Goal: Information Seeking & Learning: Learn about a topic

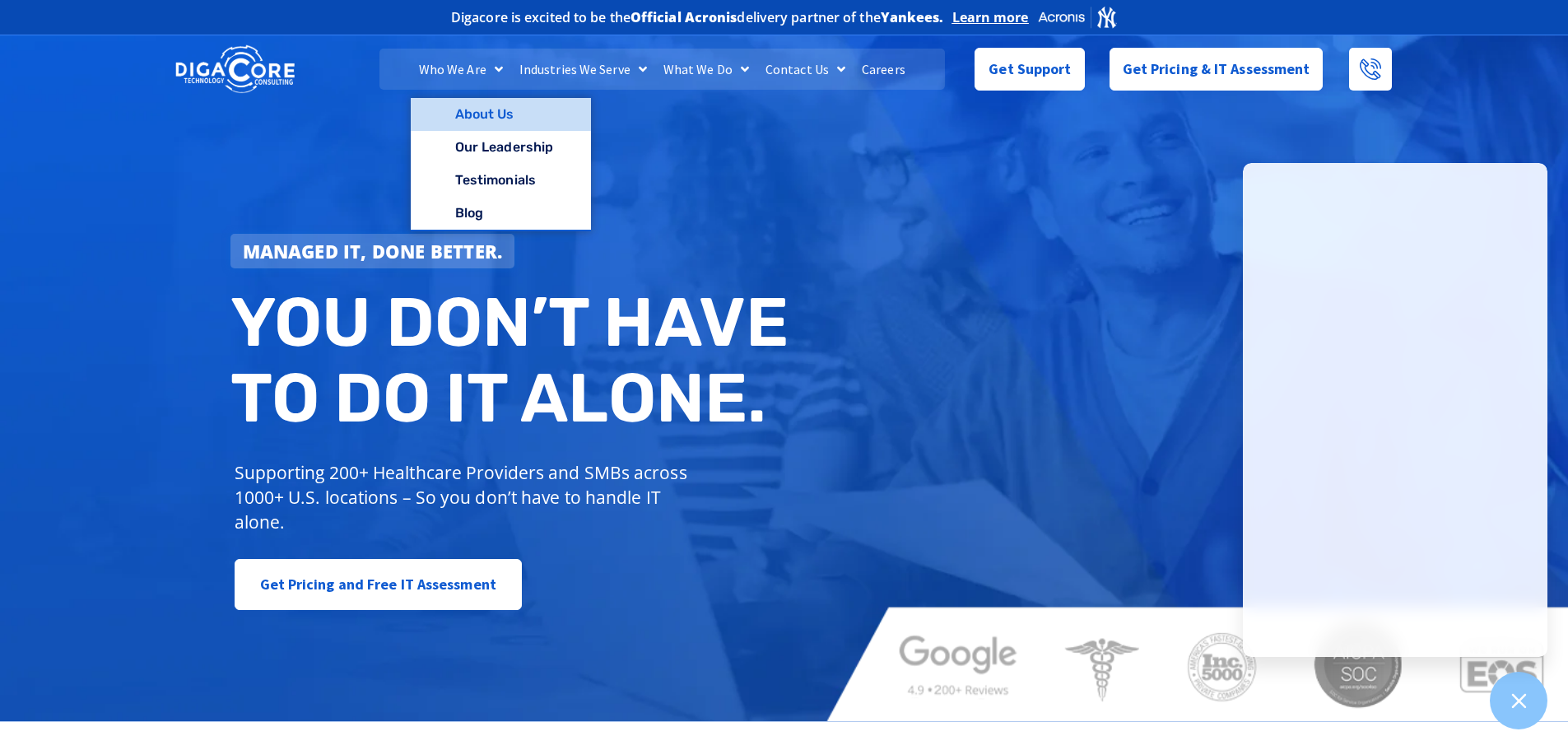
click at [491, 107] on link "About Us" at bounding box center [501, 115] width 180 height 33
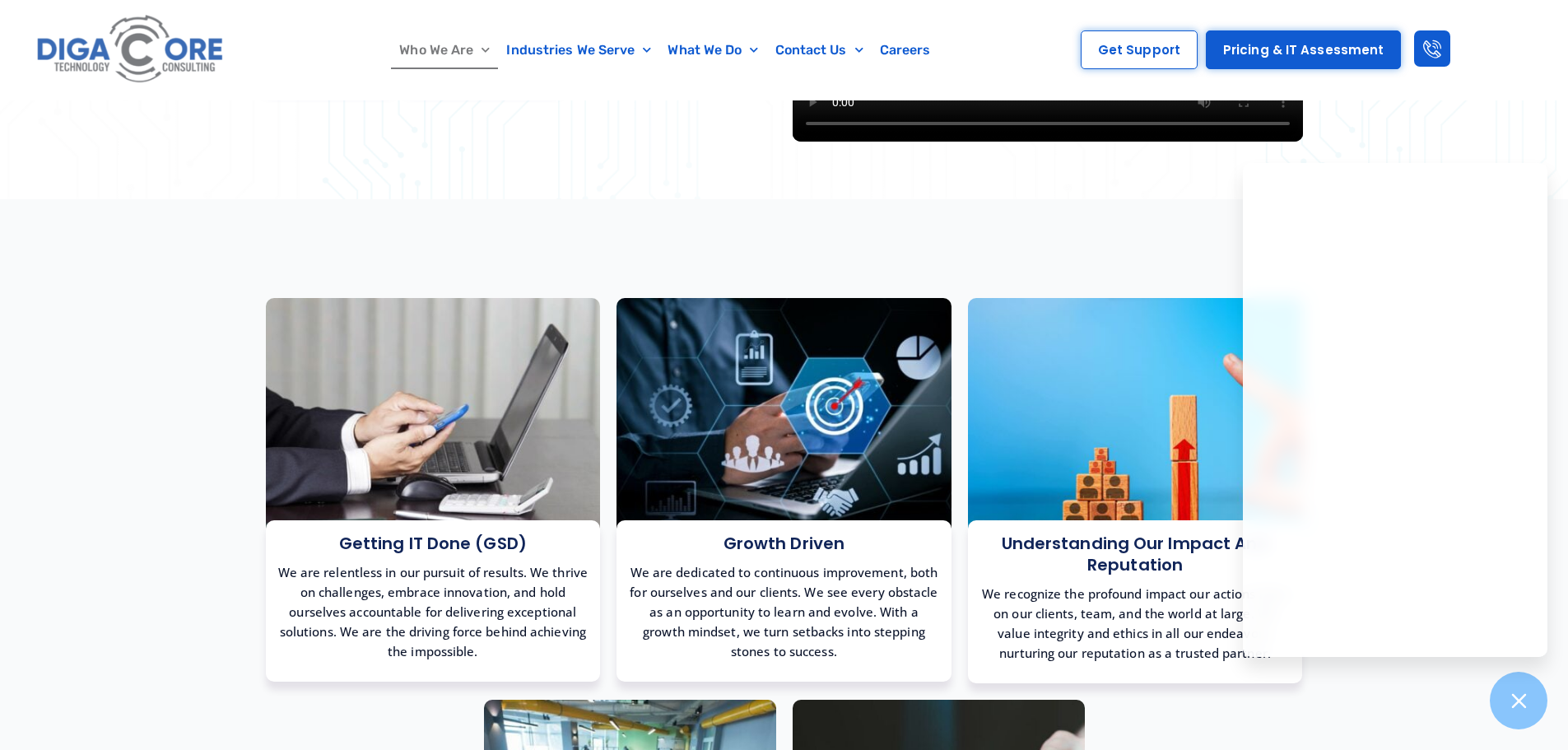
scroll to position [636, 0]
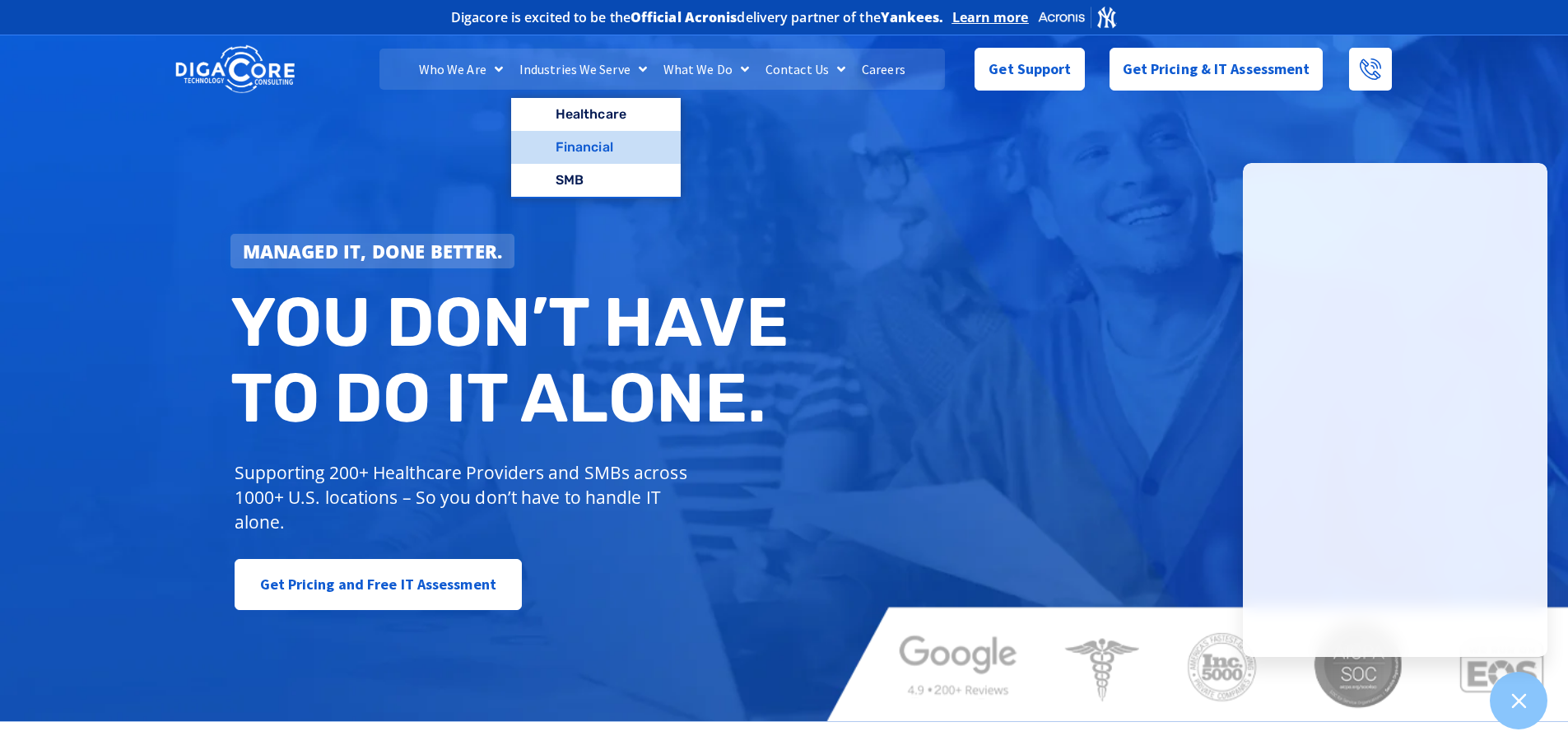
click at [587, 144] on link "Financial" at bounding box center [596, 147] width 170 height 33
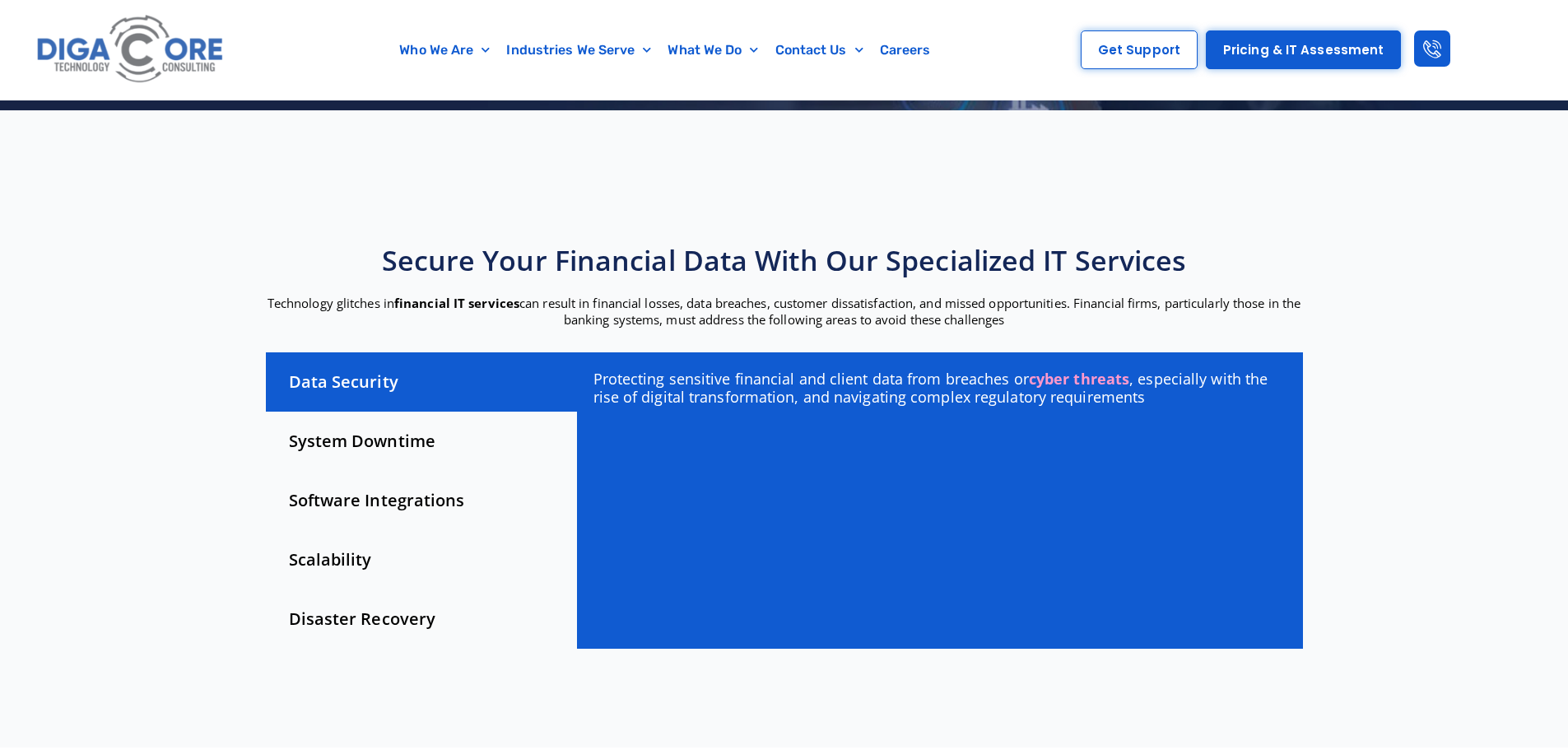
scroll to position [329, 0]
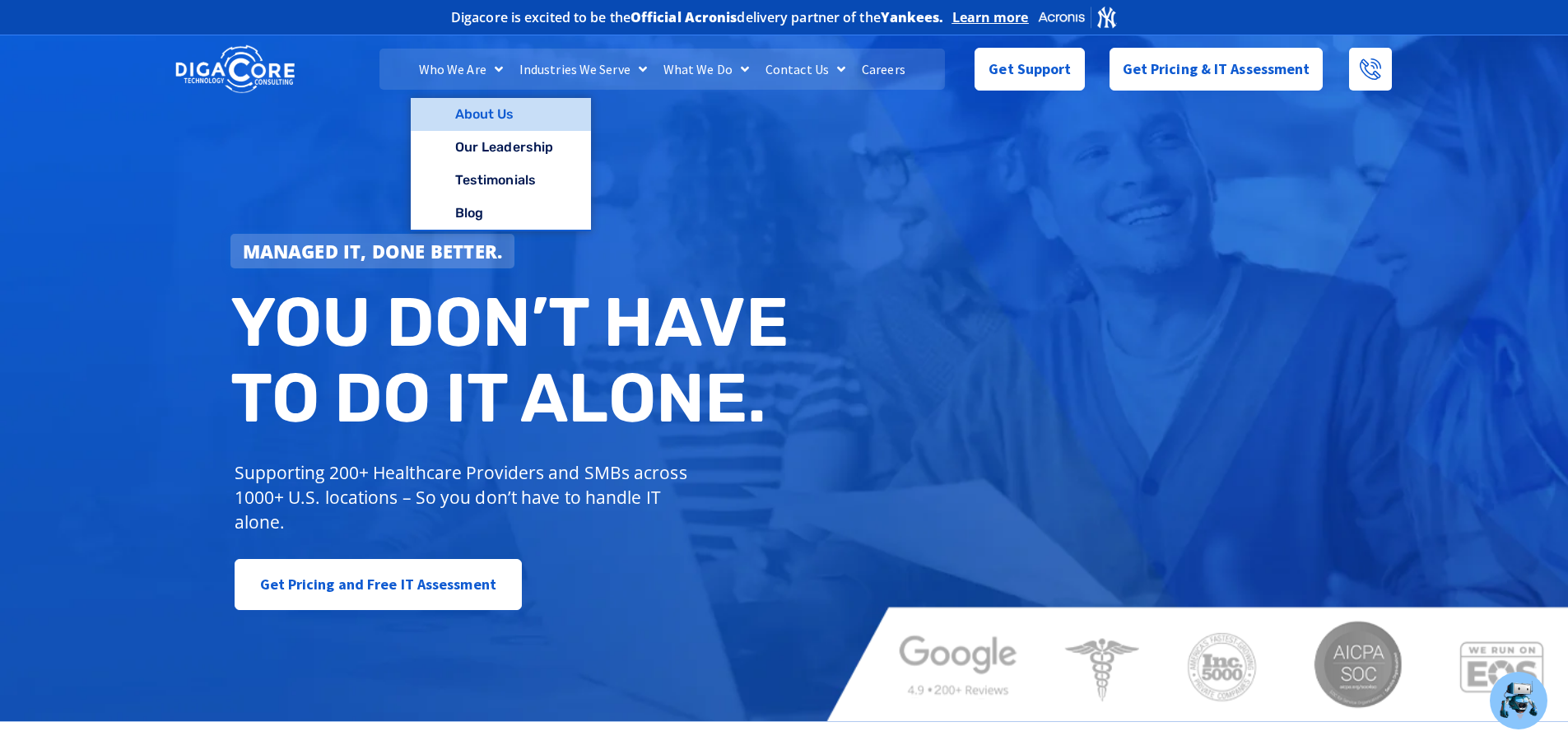
click at [467, 112] on link "About Us" at bounding box center [501, 115] width 180 height 33
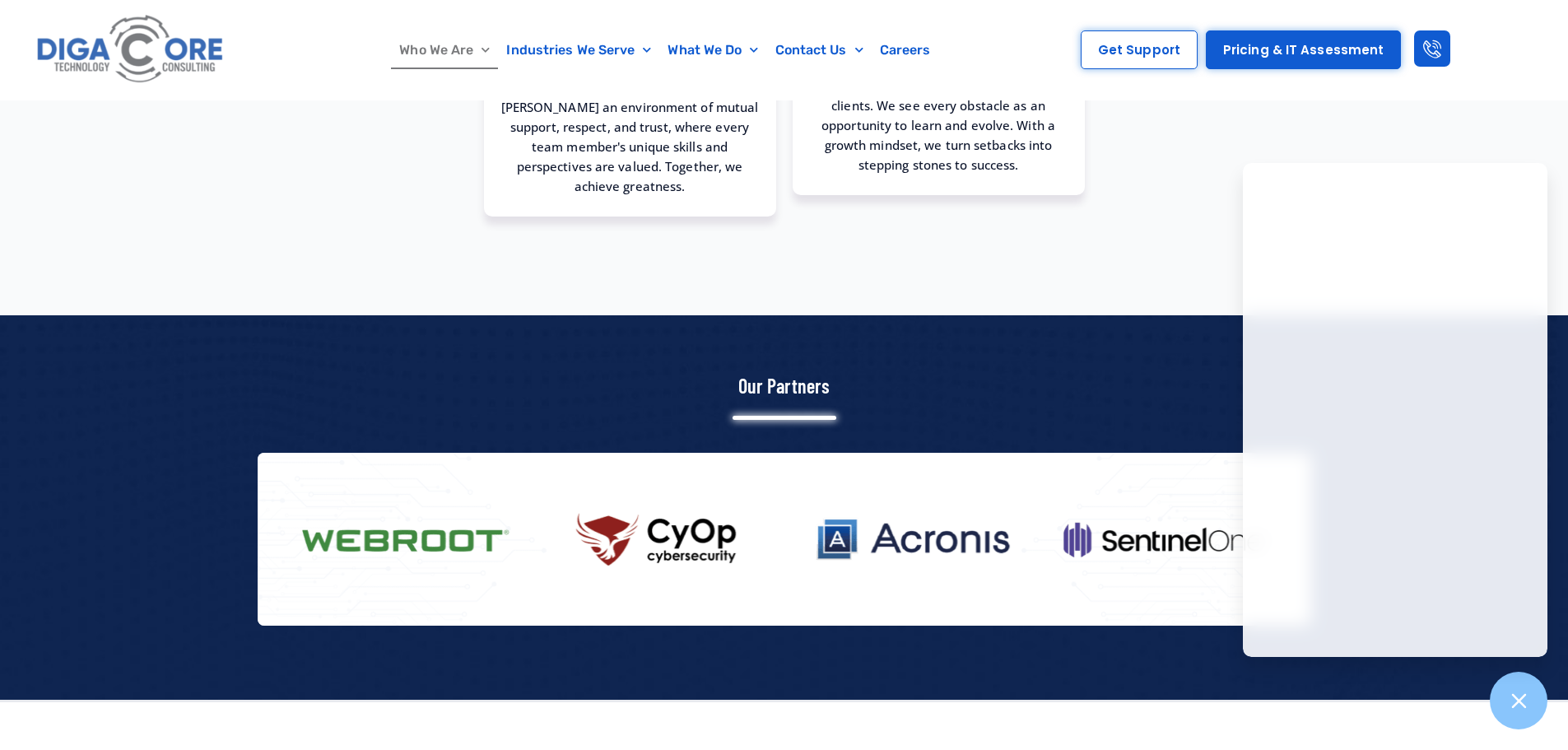
scroll to position [2118, 0]
